Goal: Information Seeking & Learning: Check status

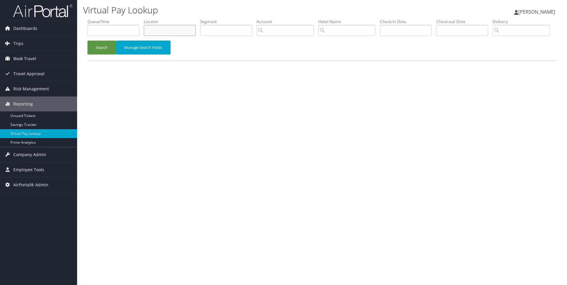
click at [187, 28] on input "text" at bounding box center [170, 30] width 52 height 11
paste input "D83XRN"
click at [87, 41] on button "Search" at bounding box center [101, 48] width 28 height 14
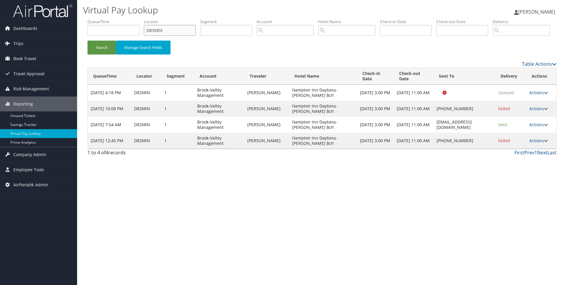
drag, startPoint x: 172, startPoint y: 33, endPoint x: 129, endPoint y: 36, distance: 43.3
click at [129, 19] on ul "QueueTime Locator D83XRN Segment Account Traveler Hotel Name Check-in Date Chec…" at bounding box center [321, 19] width 469 height 0
paste input "972R9"
type input "D972R9"
click at [87, 41] on button "Search" at bounding box center [101, 48] width 28 height 14
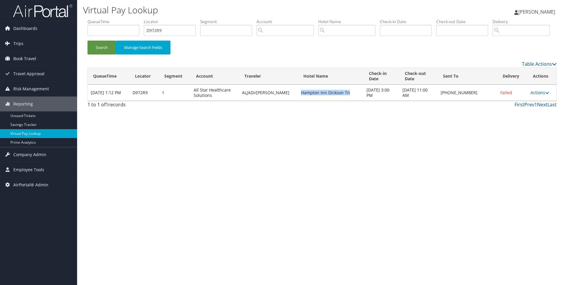
drag, startPoint x: 351, startPoint y: 118, endPoint x: 299, endPoint y: 120, distance: 51.6
click at [299, 101] on td "Hampton Inn Dickson Tn" at bounding box center [330, 93] width 65 height 16
copy td "Hampton Inn Dickson Tn"
click at [535, 101] on td "Actions Resend Logs Delivery Information View Itinerary" at bounding box center [541, 93] width 29 height 16
click at [536, 95] on link "Actions" at bounding box center [539, 93] width 19 height 6
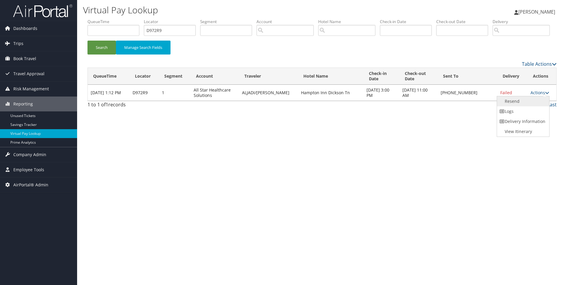
click at [522, 106] on link "Resend" at bounding box center [522, 101] width 51 height 10
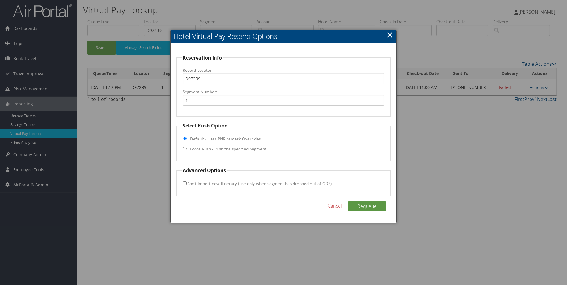
click at [238, 150] on label "Force Rush - Rush the specified Segment" at bounding box center [228, 149] width 76 height 6
click at [186, 150] on input "Force Rush - Rush the specified Segment" at bounding box center [185, 149] width 4 height 4
radio input "true"
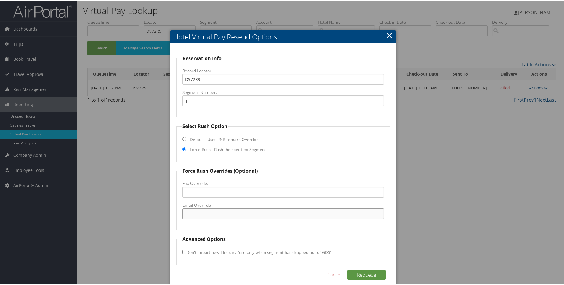
click at [195, 216] on input "Email Override" at bounding box center [284, 213] width 202 height 11
paste input "DICTN_Hampton@hilton.com"
type input "DICTN_Hampton@hilton.com"
click at [367, 272] on button "Requeue" at bounding box center [367, 274] width 38 height 9
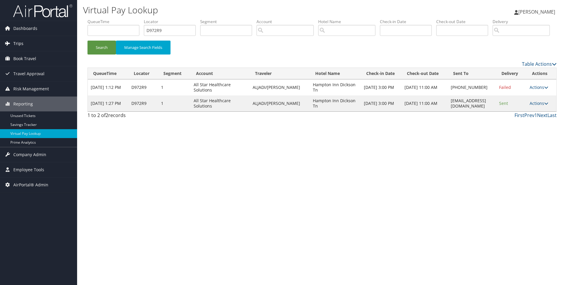
click at [30, 47] on link "Trips" at bounding box center [38, 43] width 77 height 15
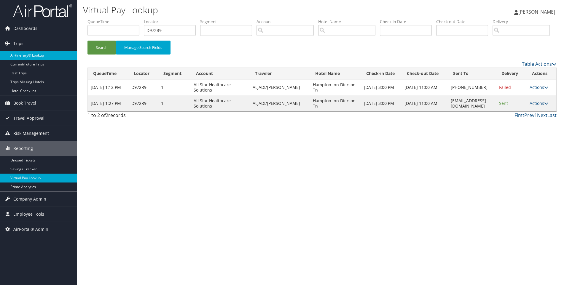
click at [29, 53] on link "Airtinerary® Lookup" at bounding box center [38, 55] width 77 height 9
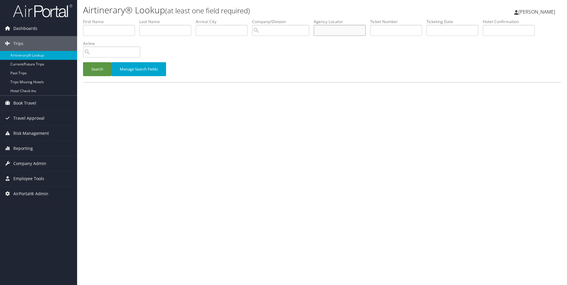
click at [337, 33] on input "text" at bounding box center [340, 30] width 52 height 11
paste input "D95ZY4"
type input "D95ZY4"
click at [83, 62] on button "Search" at bounding box center [97, 69] width 28 height 14
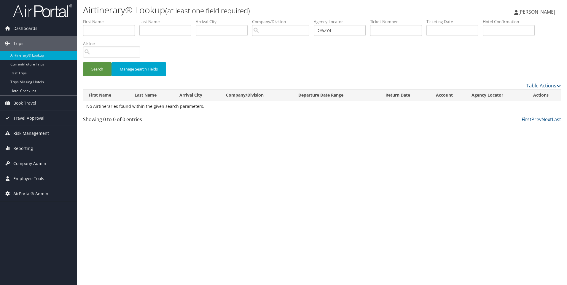
click at [104, 79] on div "Search Manage Search Fields" at bounding box center [322, 72] width 487 height 20
click at [94, 67] on button "Search" at bounding box center [97, 69] width 28 height 14
click at [97, 66] on button "Search" at bounding box center [97, 69] width 28 height 14
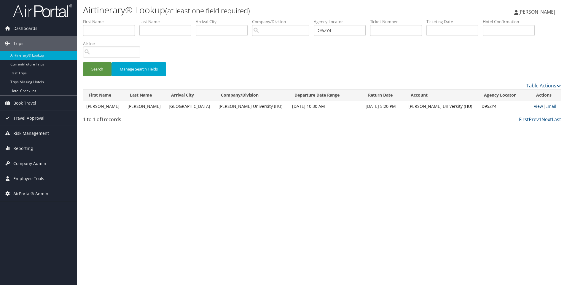
click at [534, 106] on link "View" at bounding box center [537, 106] width 9 height 6
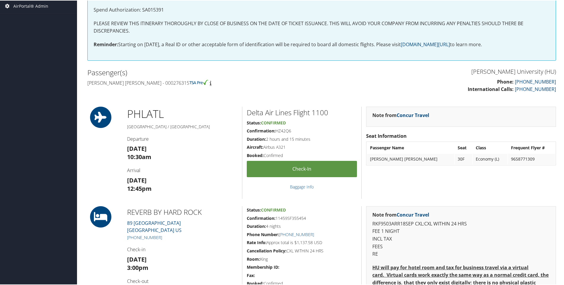
scroll to position [142, 0]
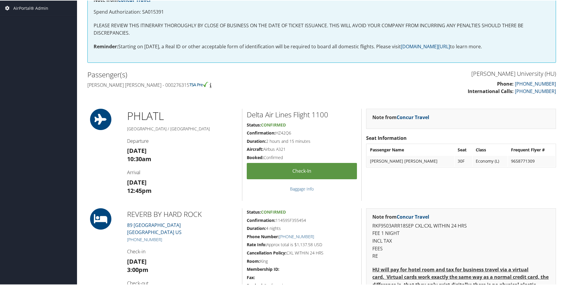
click at [143, 82] on h4 "[PERSON_NAME] [PERSON_NAME] - 000276315" at bounding box center [202, 84] width 230 height 7
copy h4 "[PERSON_NAME]"
click at [98, 84] on h4 "[PERSON_NAME] [PERSON_NAME] - 000276315" at bounding box center [202, 84] width 230 height 7
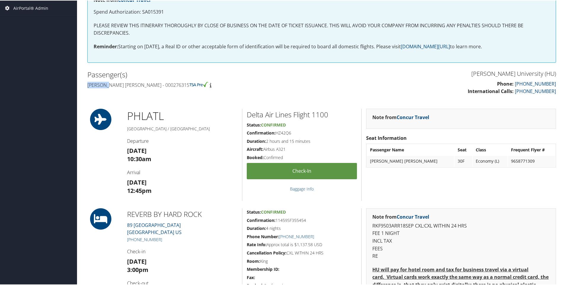
copy h4 "[PERSON_NAME]"
drag, startPoint x: 208, startPoint y: 209, endPoint x: 126, endPoint y: 208, distance: 82.1
copy h2 "REVERB BY HARD ROCK"
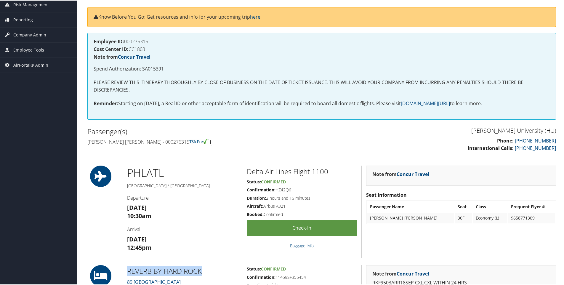
scroll to position [82, 0]
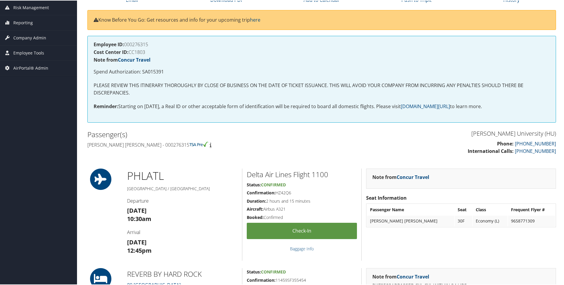
click at [139, 46] on h4 "Employee ID: 000276315" at bounding box center [322, 43] width 456 height 5
copy h4 "000276315"
click at [159, 71] on p "Spend Authorization: SA015391" at bounding box center [322, 72] width 456 height 8
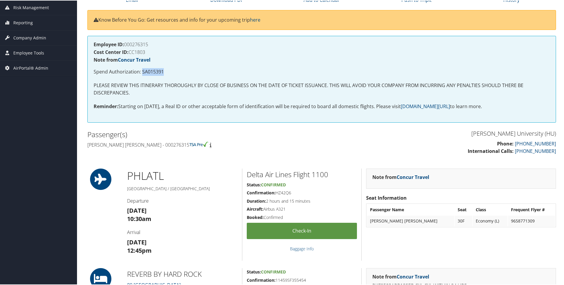
copy p "SA015391"
click at [300, 279] on h5 "Confirmation: 11459SF355454" at bounding box center [302, 280] width 110 height 6
copy h5 "11459SF355454"
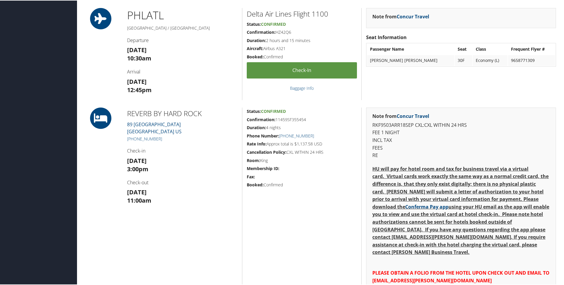
scroll to position [258, 0]
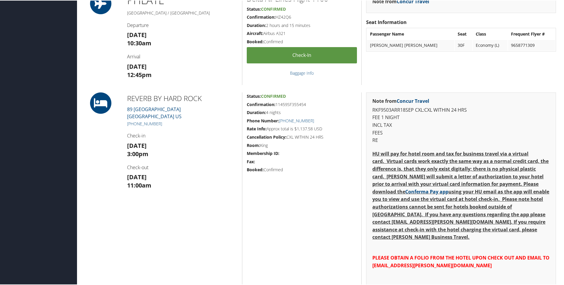
drag, startPoint x: 179, startPoint y: 119, endPoint x: 126, endPoint y: 109, distance: 53.6
click at [126, 109] on div "REVERB BY HARD ROCK 89 [GEOGRAPHIC_DATA] [GEOGRAPHIC_DATA] [PHONE_NUMBER] Check…" at bounding box center [182, 226] width 119 height 268
drag, startPoint x: 126, startPoint y: 109, endPoint x: 269, endPoint y: 53, distance: 153.9
click at [269, 53] on link "Check-in" at bounding box center [302, 55] width 110 height 16
click at [183, 121] on h5 "[PHONE_NUMBER]" at bounding box center [182, 123] width 111 height 6
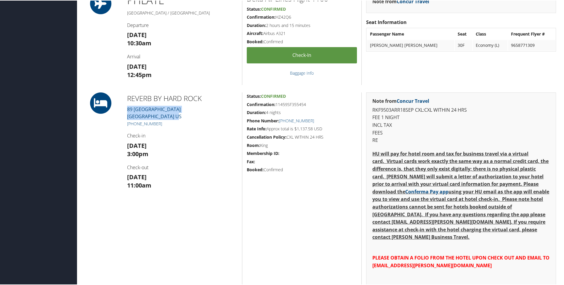
drag, startPoint x: 176, startPoint y: 115, endPoint x: 125, endPoint y: 111, distance: 50.8
click at [125, 111] on div "REVERB BY HARD ROCK 89 [GEOGRAPHIC_DATA] [GEOGRAPHIC_DATA] [PHONE_NUMBER] Check…" at bounding box center [182, 226] width 119 height 268
copy link "[STREET_ADDRESS]"
